Goal: Check status: Check status

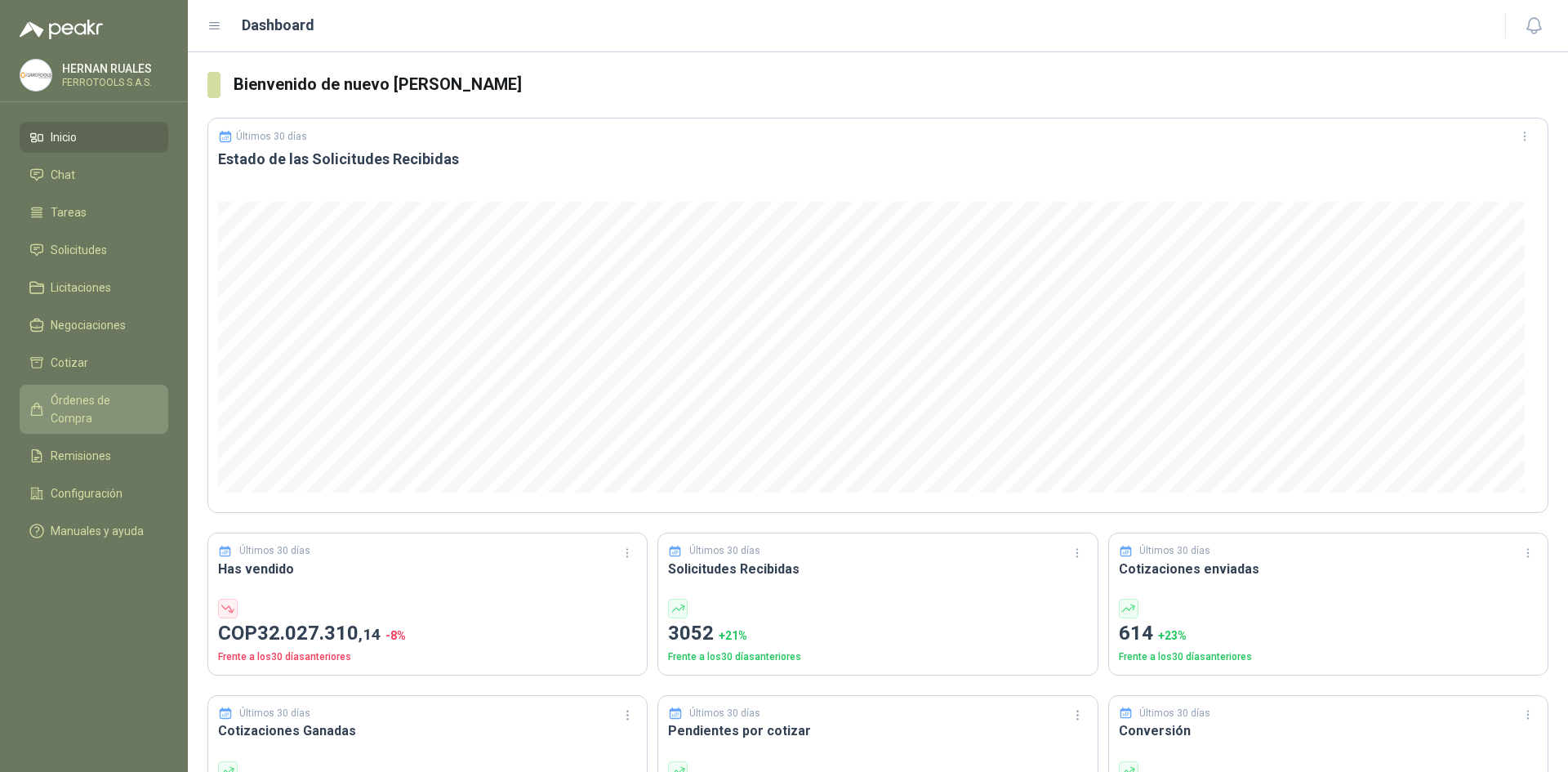
click at [117, 400] on span "Órdenes de Compra" at bounding box center [102, 409] width 102 height 36
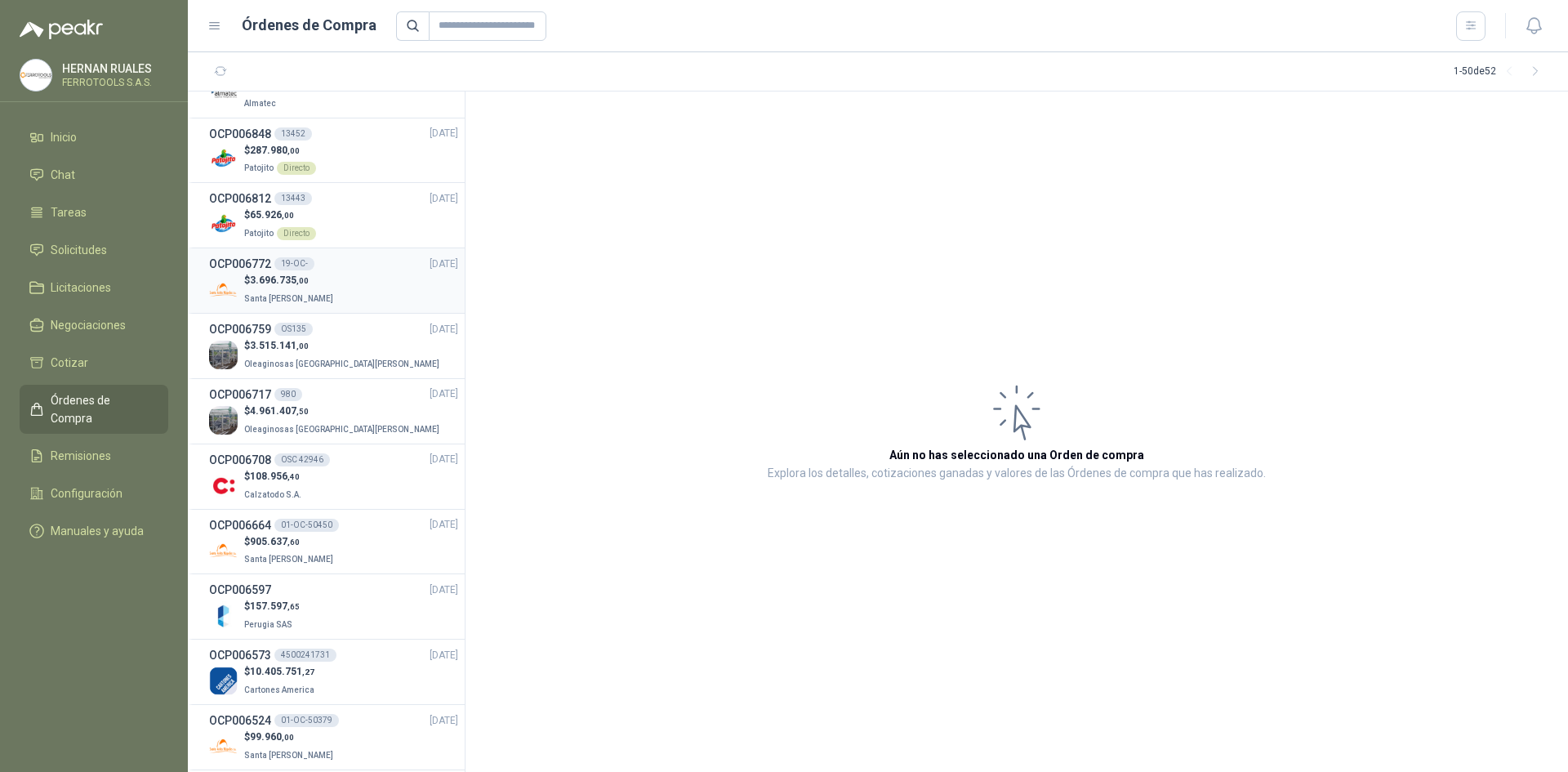
scroll to position [981, 0]
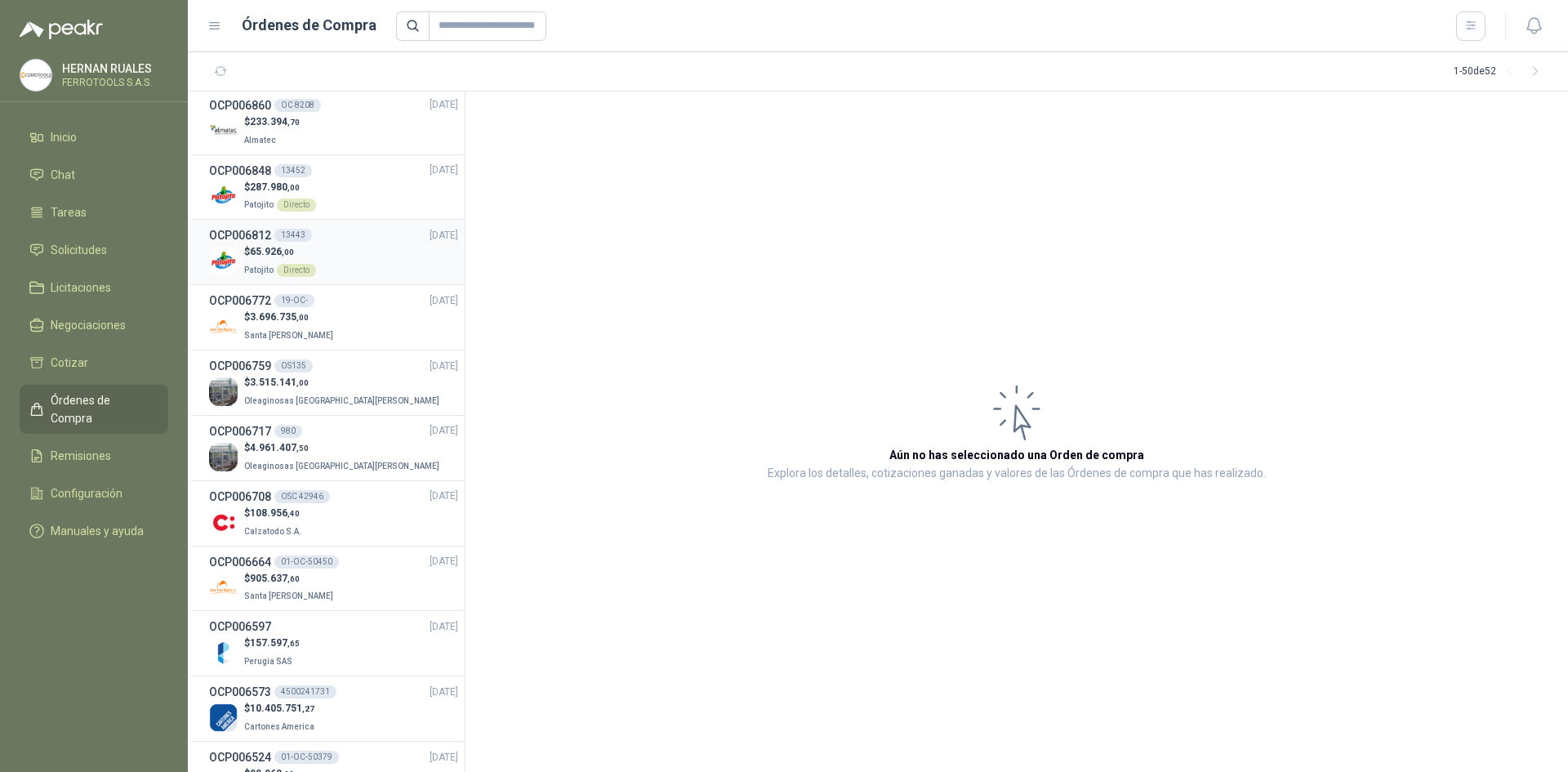
click at [361, 266] on div "$ 65.926 ,00 Patojito Directo" at bounding box center [334, 260] width 249 height 34
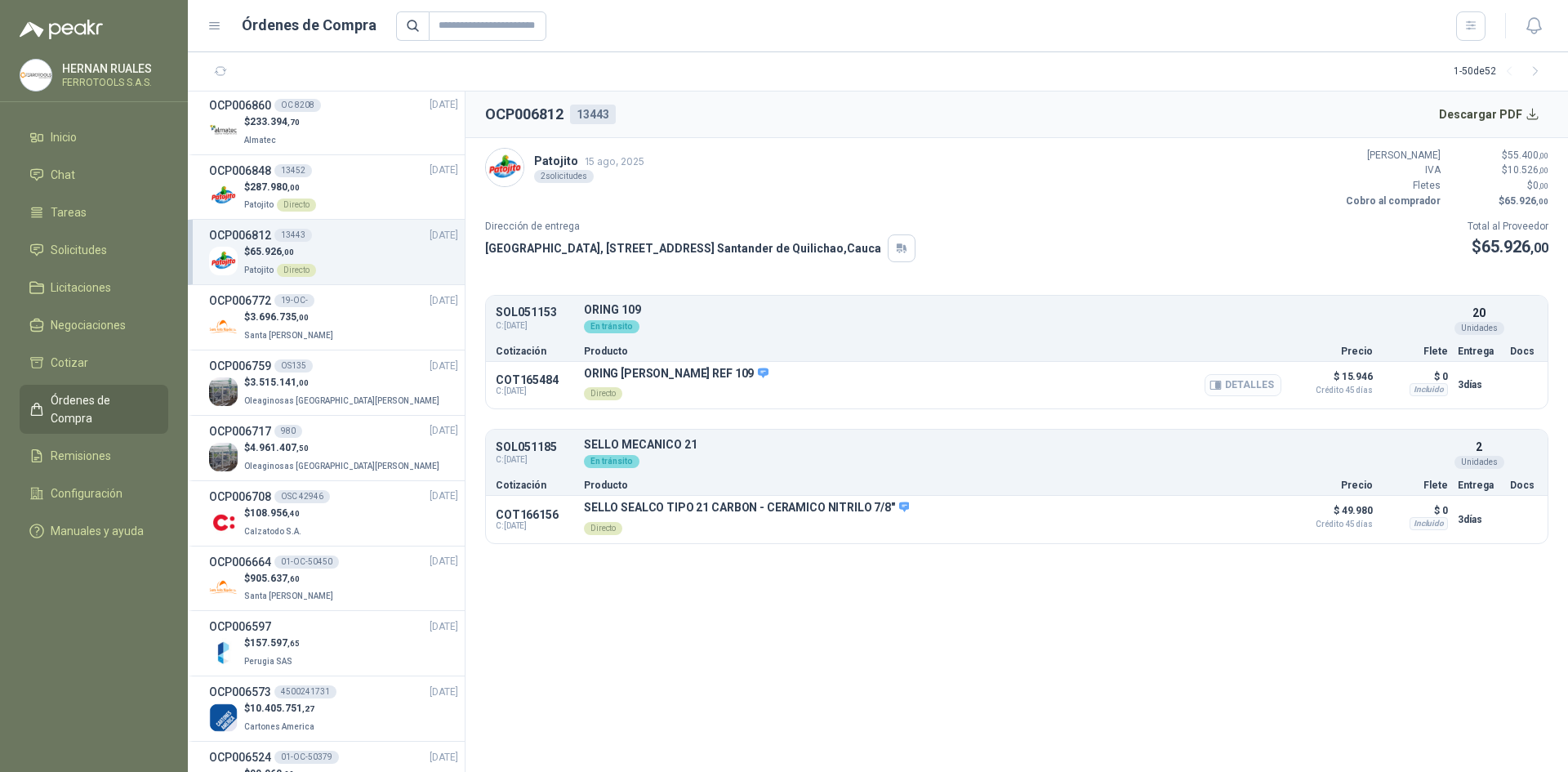
click at [1250, 390] on button "Detalles" at bounding box center [1242, 386] width 77 height 22
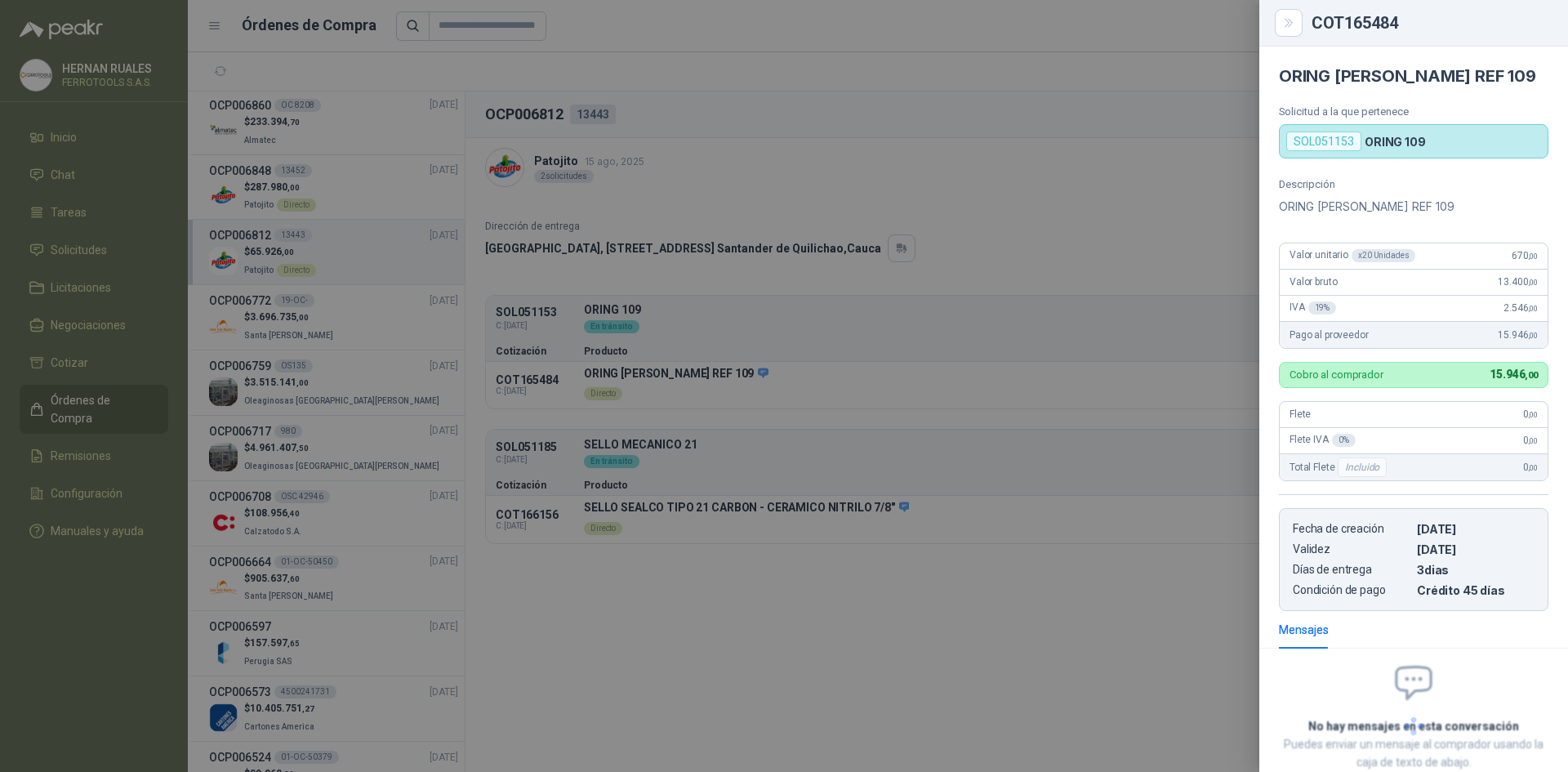
scroll to position [103, 0]
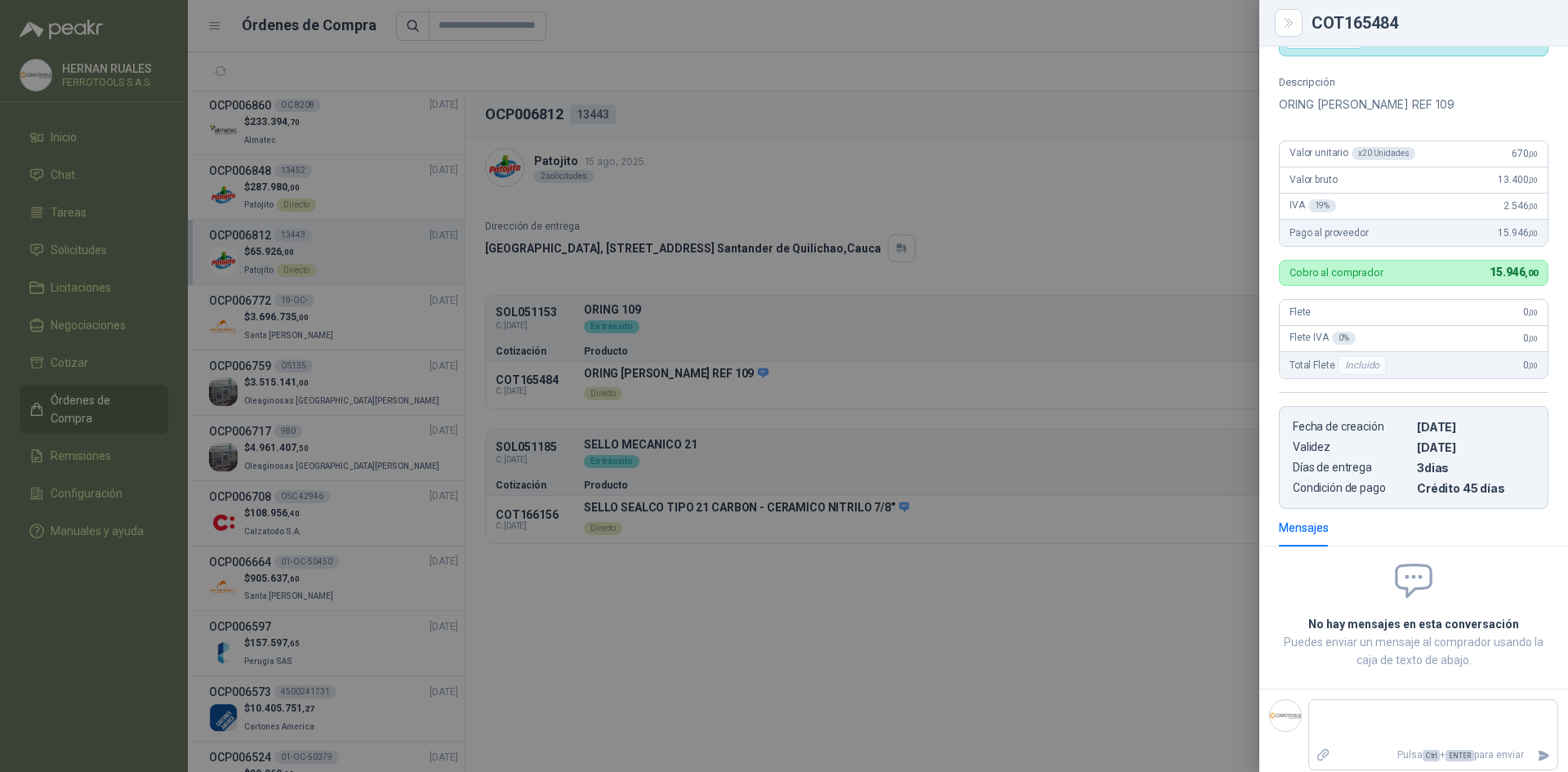
click at [1194, 241] on div at bounding box center [784, 386] width 1568 height 772
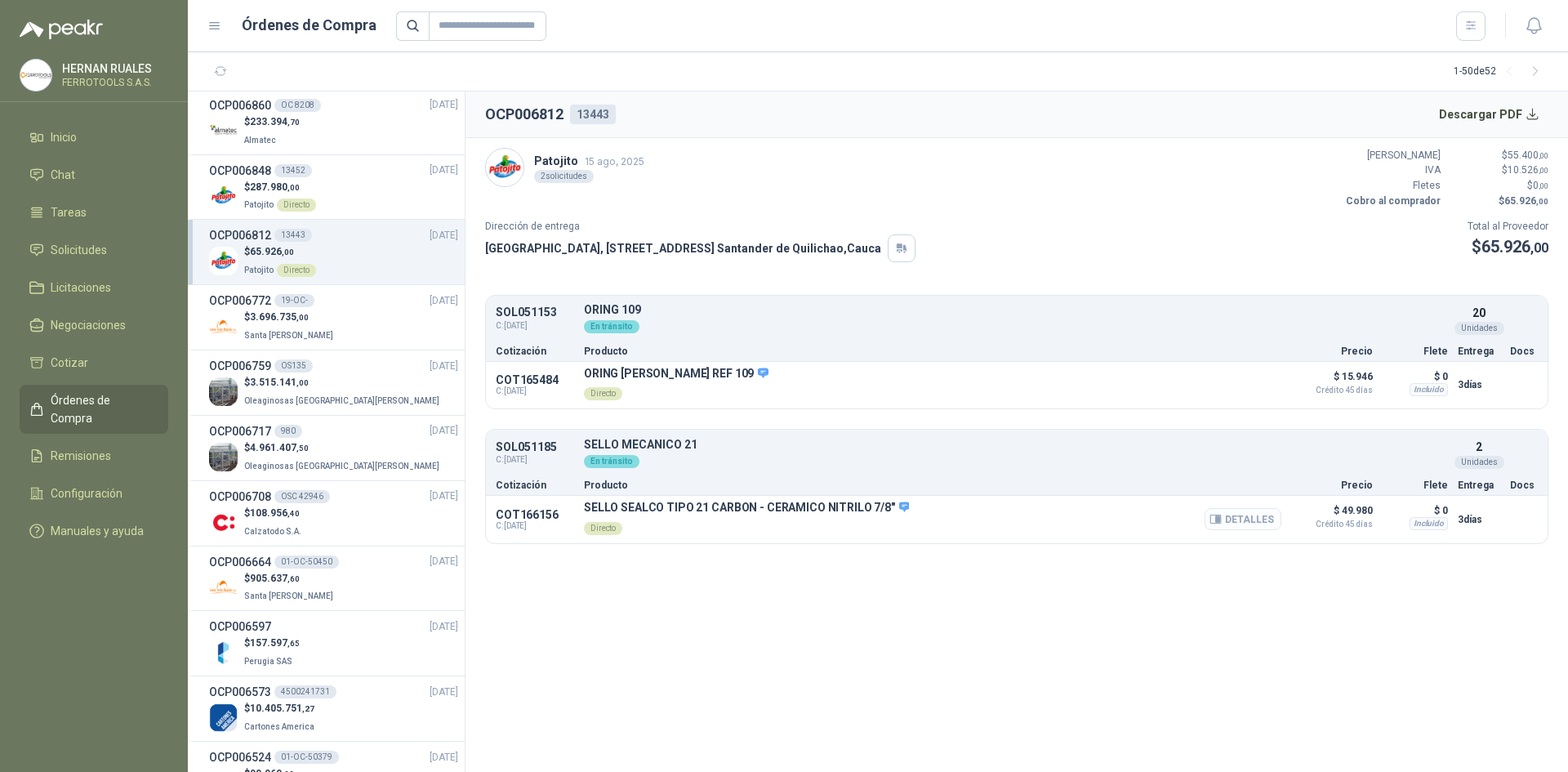
click at [1236, 513] on button "Detalles" at bounding box center [1242, 519] width 77 height 22
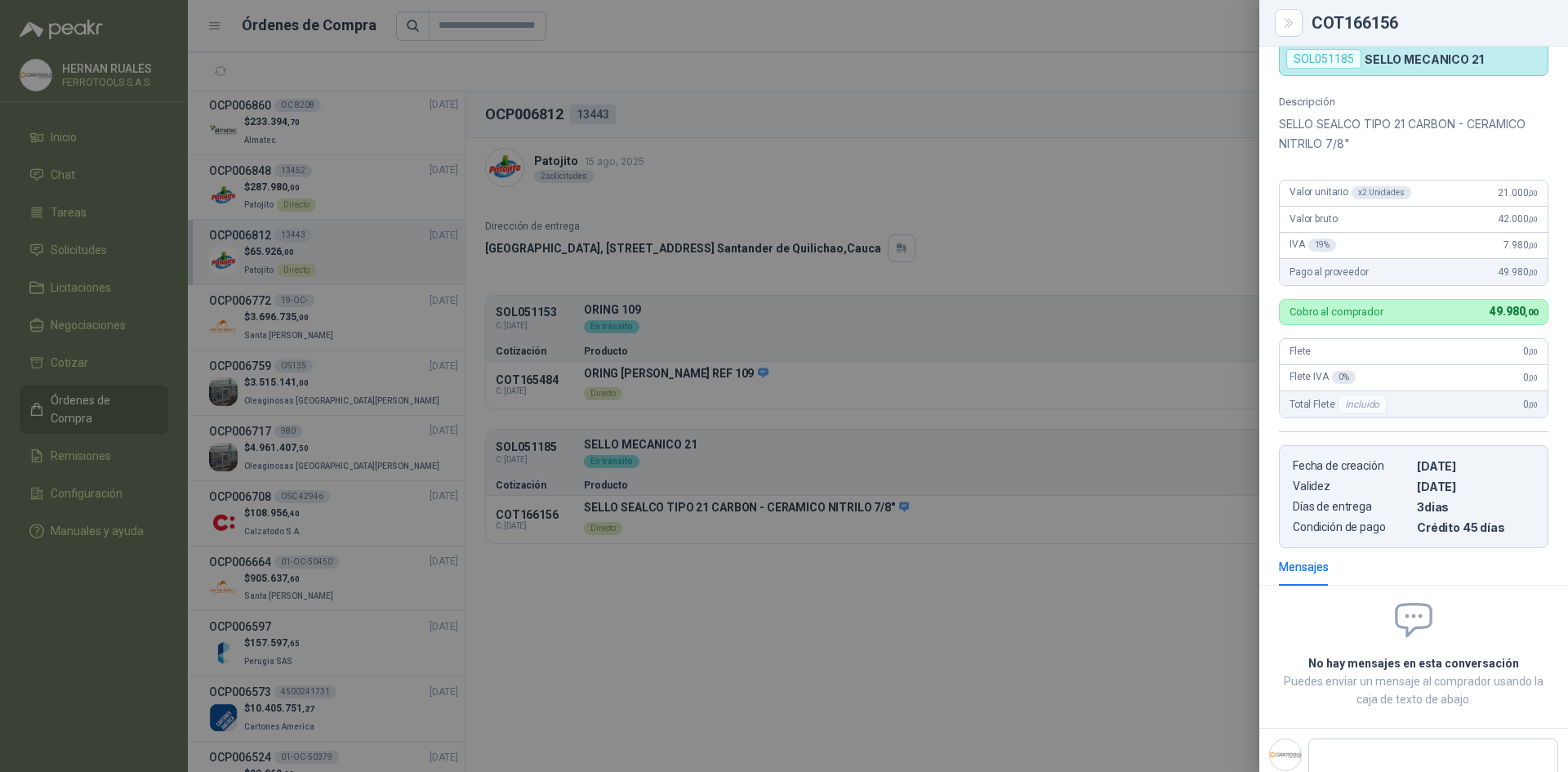
scroll to position [122, 0]
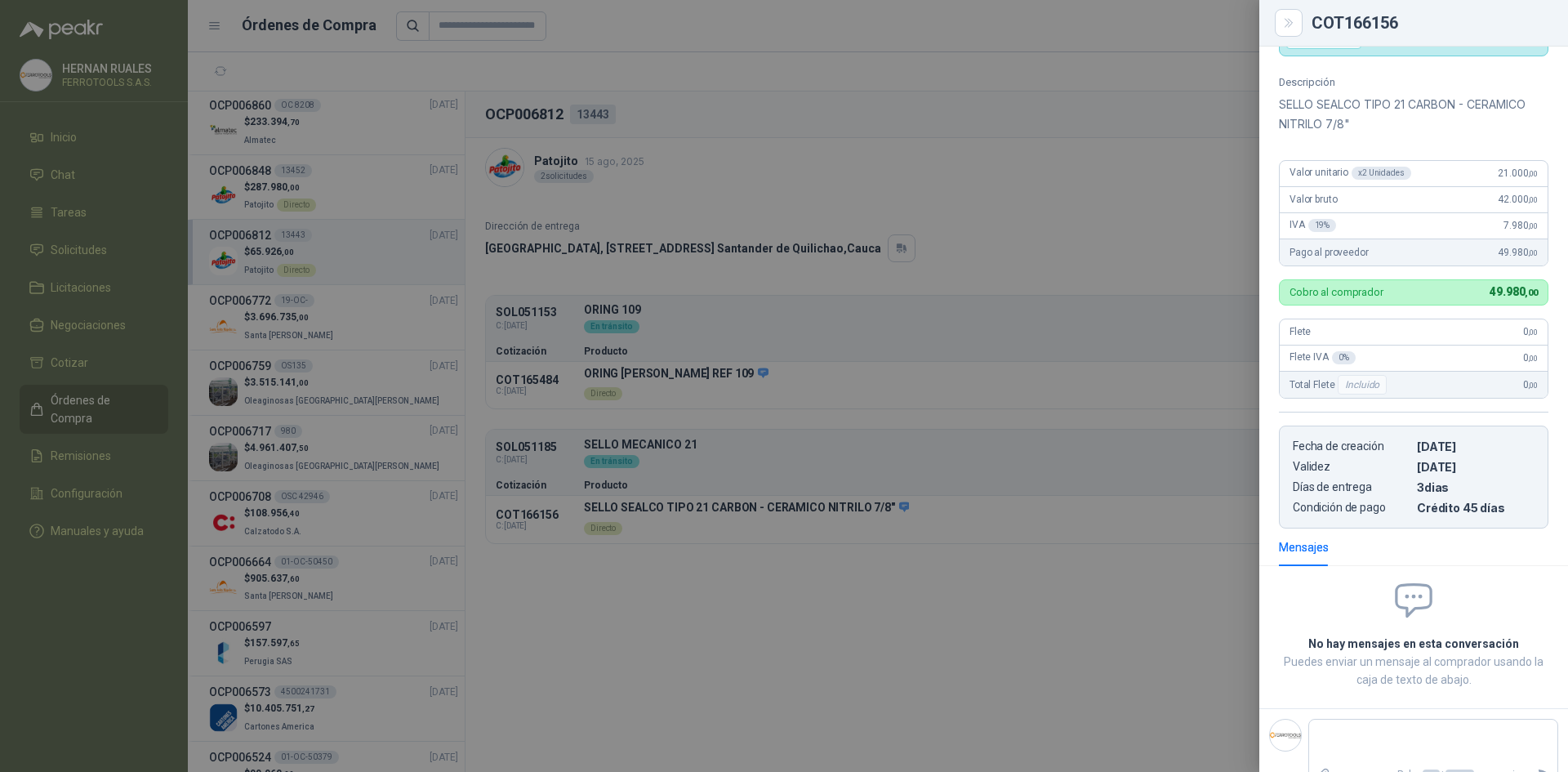
click at [1161, 86] on div at bounding box center [784, 386] width 1568 height 772
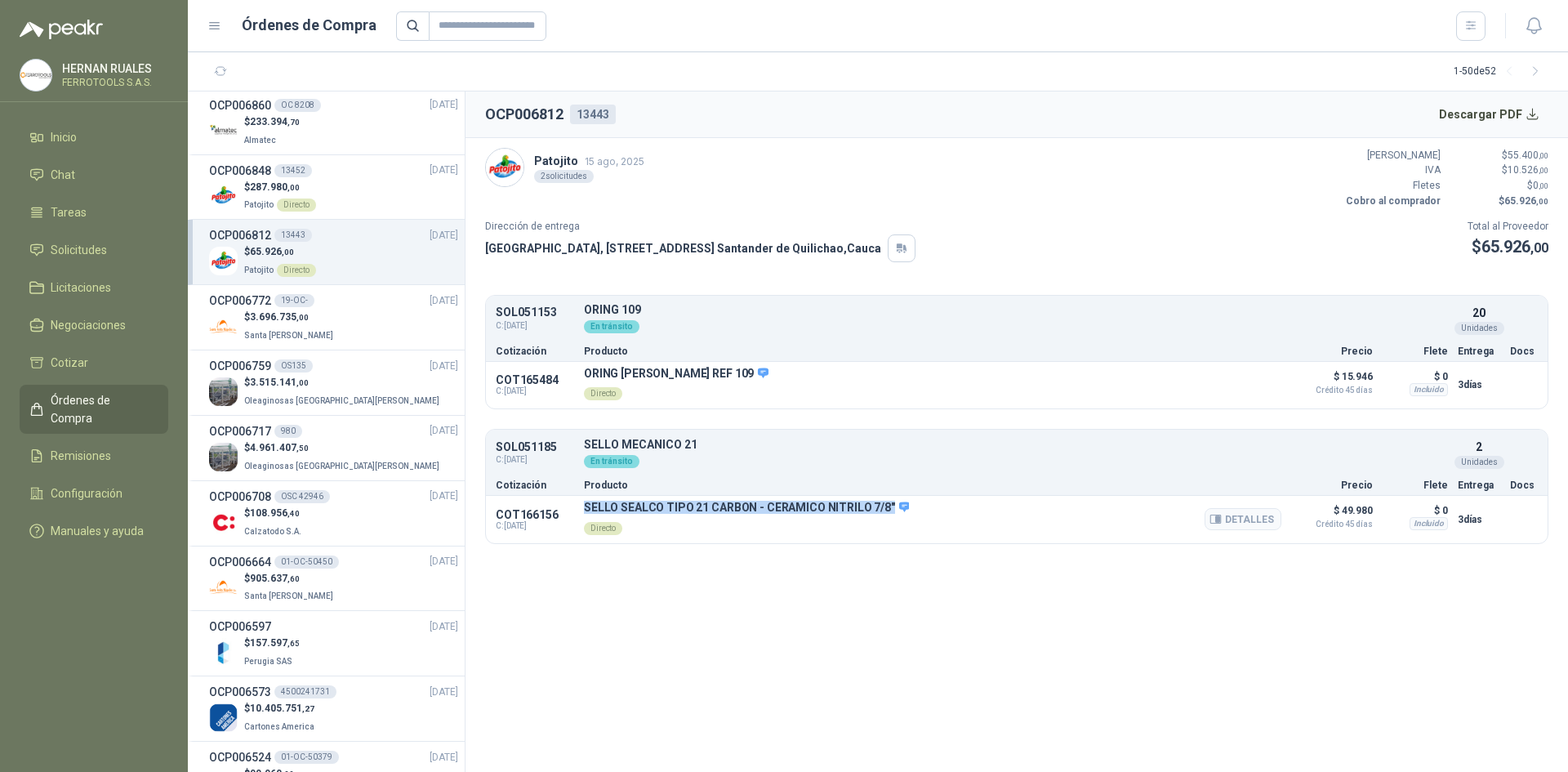
drag, startPoint x: 885, startPoint y: 503, endPoint x: 585, endPoint y: 503, distance: 300.0
click at [585, 503] on p "SELLO SEALCO TIPO 21 CARBON - CERAMICO NITRILO 7/8"" at bounding box center [746, 508] width 325 height 15
copy p "SELLO SEALCO TIPO 21 CARBON - CERAMICO NITRILO 7/8""
